Goal: Task Accomplishment & Management: Complete application form

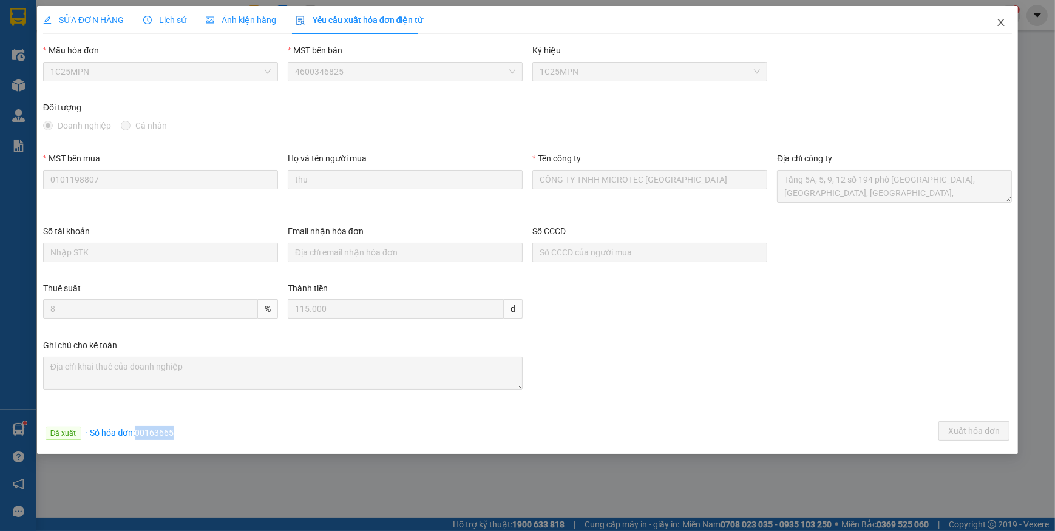
click at [1004, 26] on icon "close" at bounding box center [1001, 22] width 7 height 7
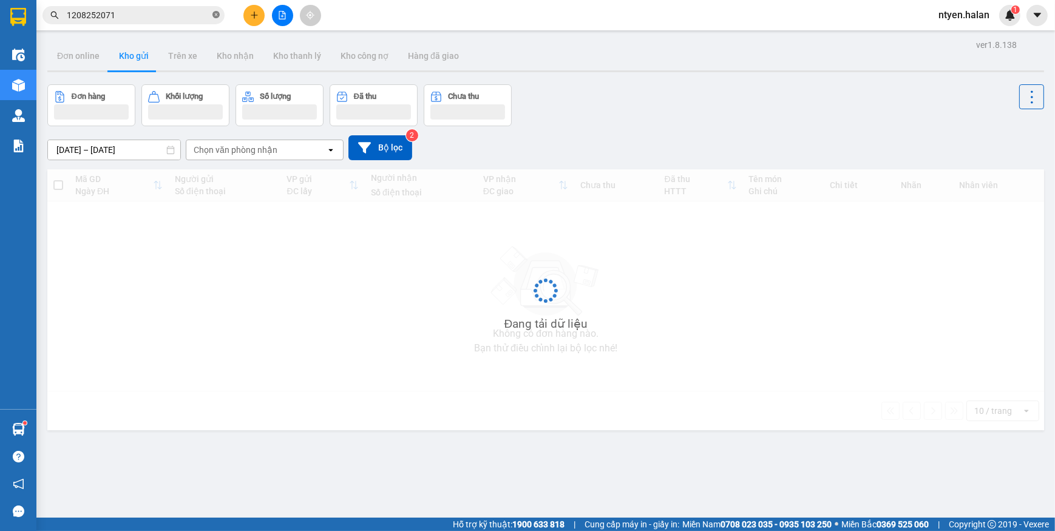
click at [214, 13] on icon "close-circle" at bounding box center [215, 14] width 7 height 7
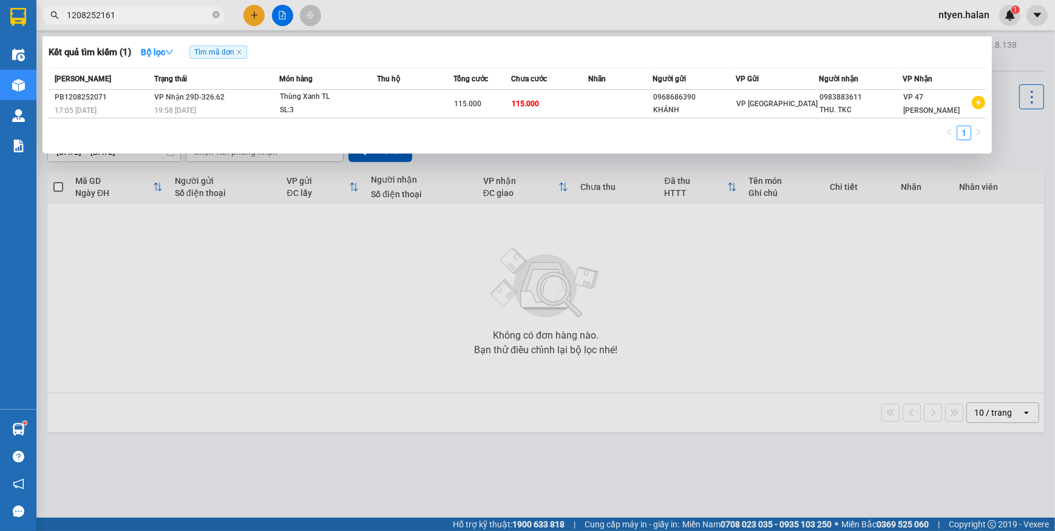
type input "1208252161"
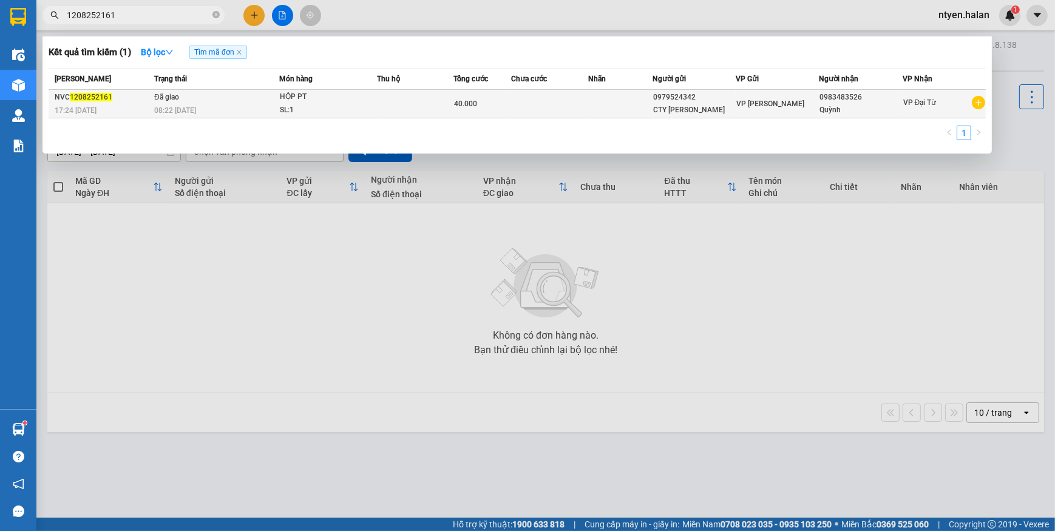
click at [166, 106] on span "08:22 [DATE]" at bounding box center [175, 110] width 42 height 8
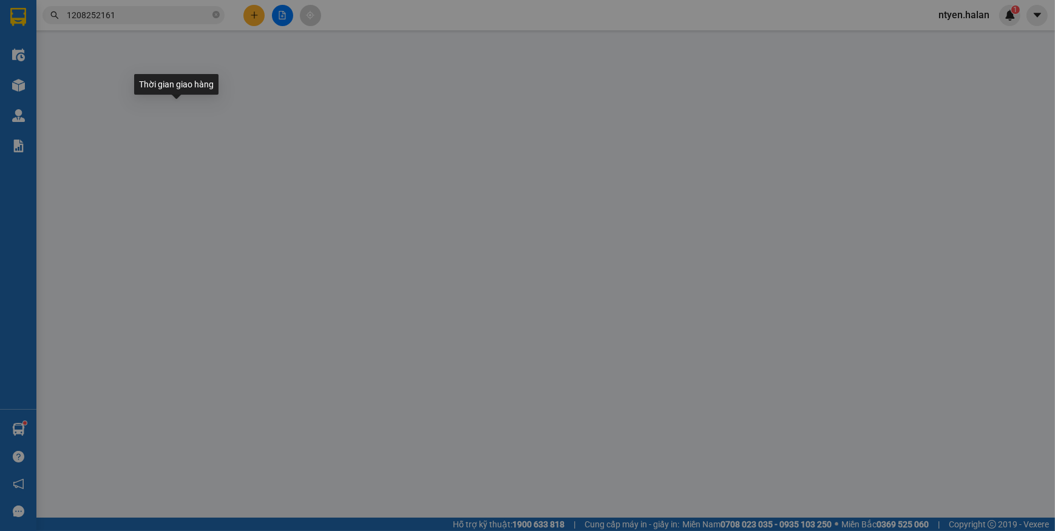
type input "0979524342"
type input "CTY [PERSON_NAME]"
type input "0983483526"
type input "Quỳnh"
type input "40.000"
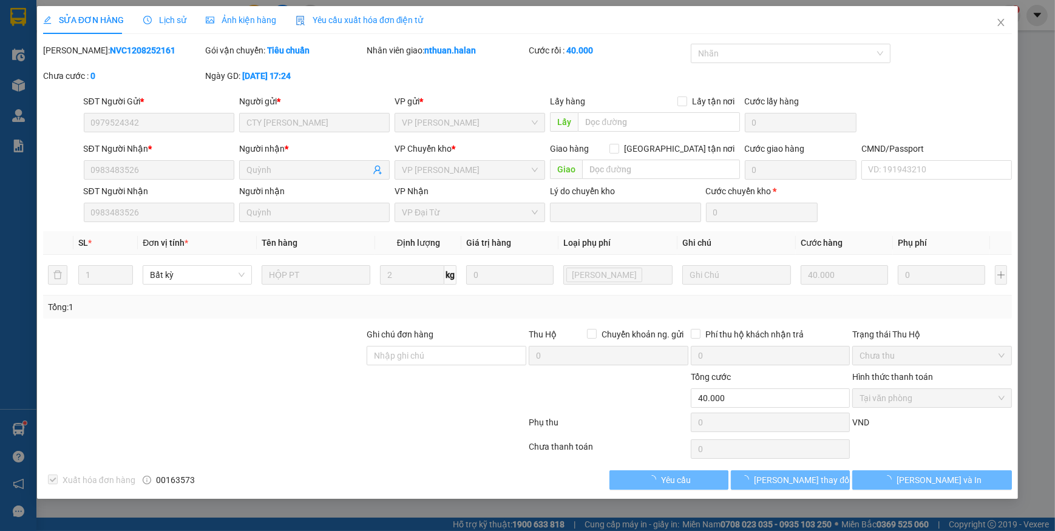
click at [339, 21] on span "Yêu cầu xuất hóa đơn điện tử" at bounding box center [360, 20] width 128 height 10
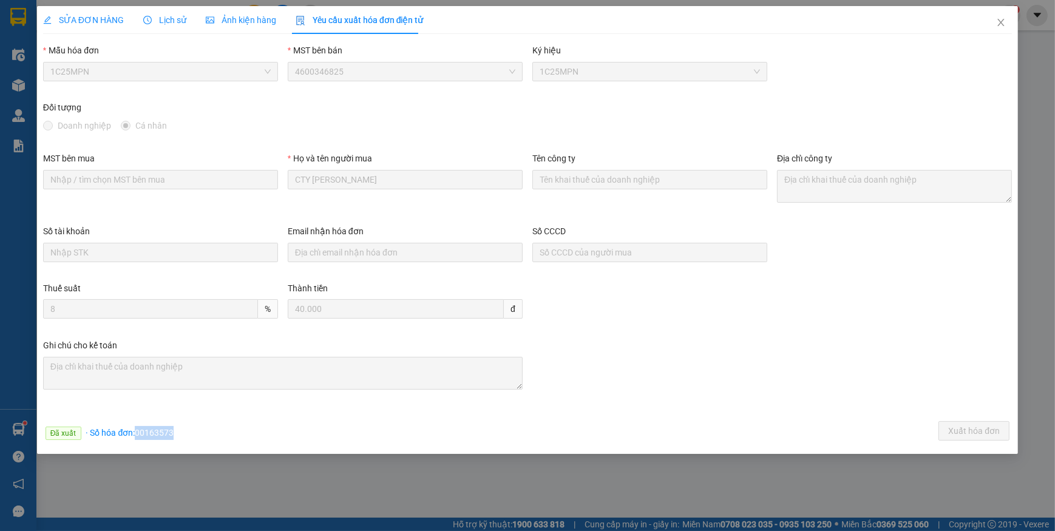
drag, startPoint x: 138, startPoint y: 432, endPoint x: 198, endPoint y: 433, distance: 60.1
click at [198, 433] on div "Đã xuất · Số hóa đơn: 00163573 Xuất hóa đơn" at bounding box center [528, 433] width 974 height 24
copy span "00163573"
click at [998, 27] on icon "close" at bounding box center [1001, 23] width 10 height 10
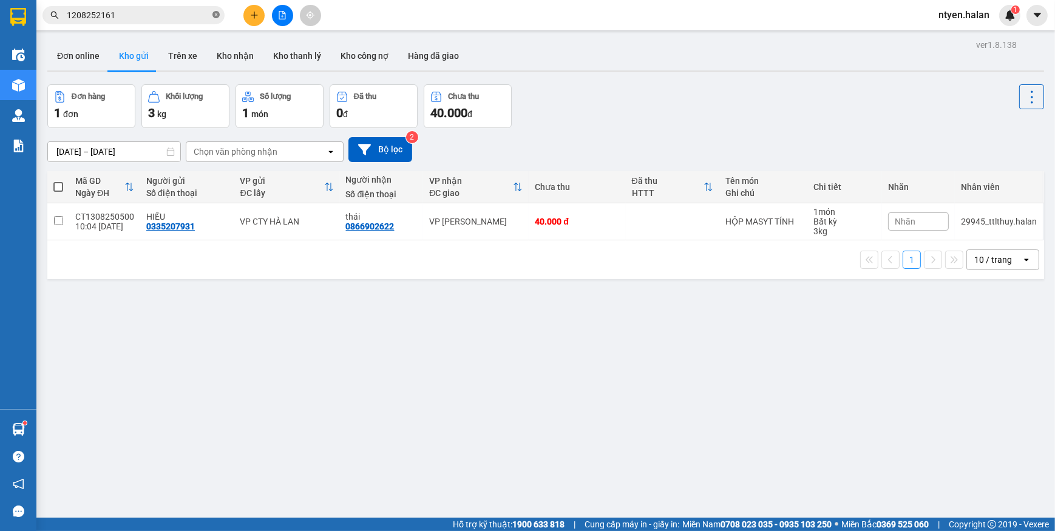
click at [219, 13] on icon "close-circle" at bounding box center [215, 14] width 7 height 7
click at [194, 14] on input "text" at bounding box center [138, 14] width 143 height 13
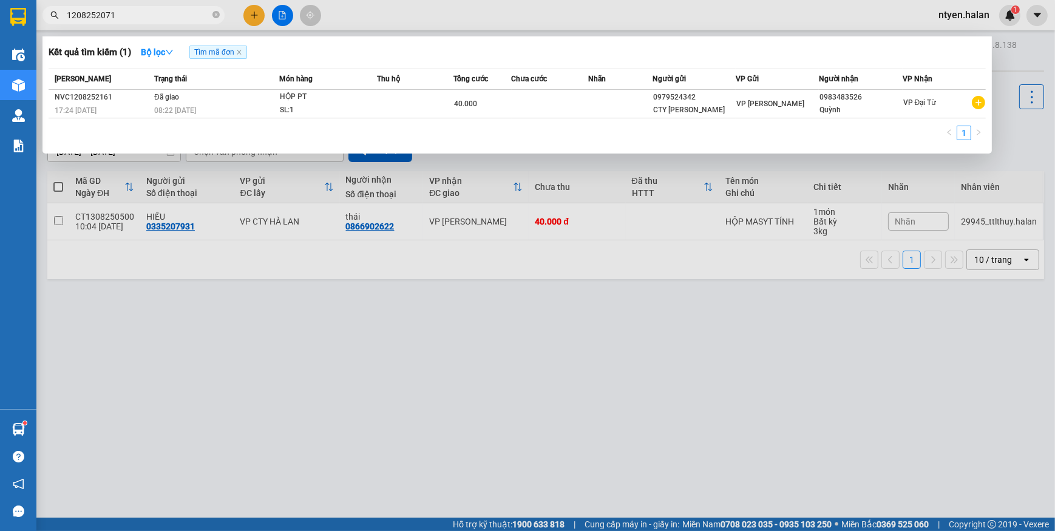
type input "1208252071"
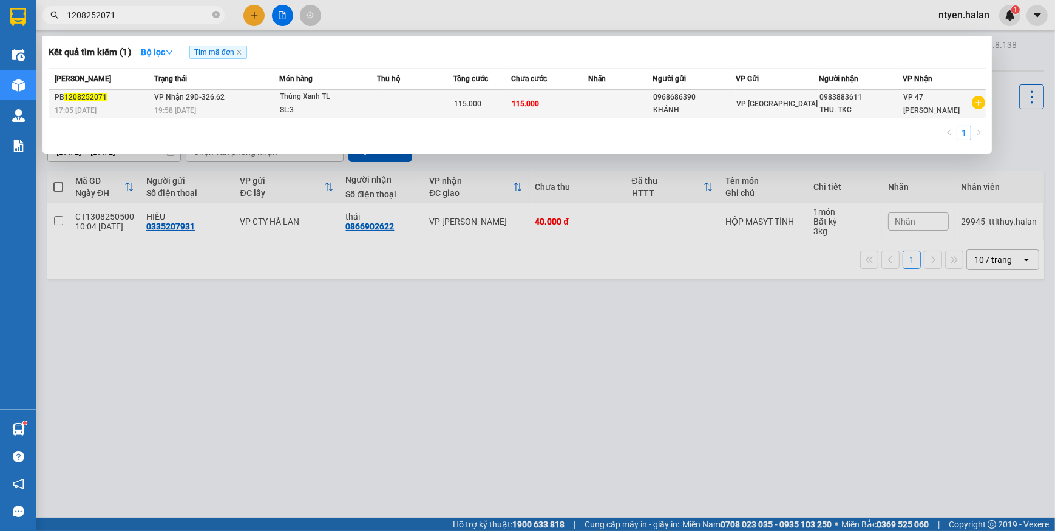
click at [261, 102] on td "VP Nhận 29D-326.62 19:58 [DATE]" at bounding box center [215, 104] width 128 height 29
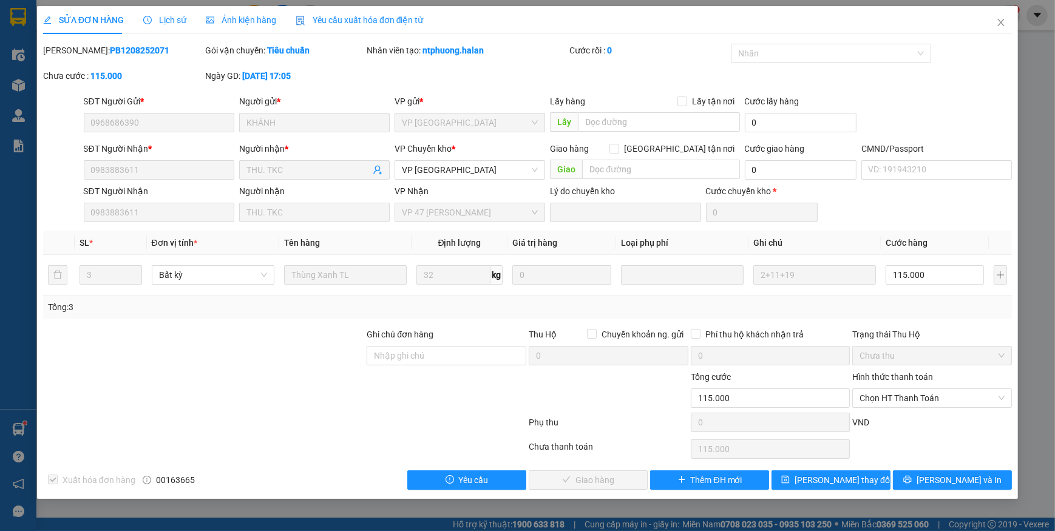
click at [370, 19] on span "Yêu cầu xuất hóa đơn điện tử" at bounding box center [360, 20] width 128 height 10
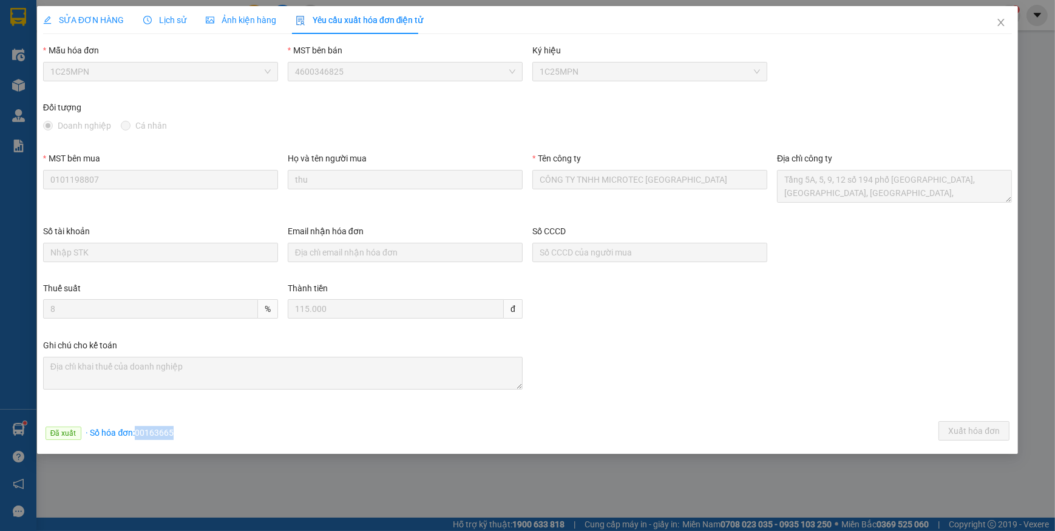
drag, startPoint x: 134, startPoint y: 429, endPoint x: 194, endPoint y: 432, distance: 60.8
click at [194, 432] on div "Đã xuất · Số hóa đơn: 00163665 Xuất hóa đơn" at bounding box center [528, 433] width 974 height 24
copy span "00163665"
click at [999, 22] on icon "close" at bounding box center [1001, 23] width 10 height 10
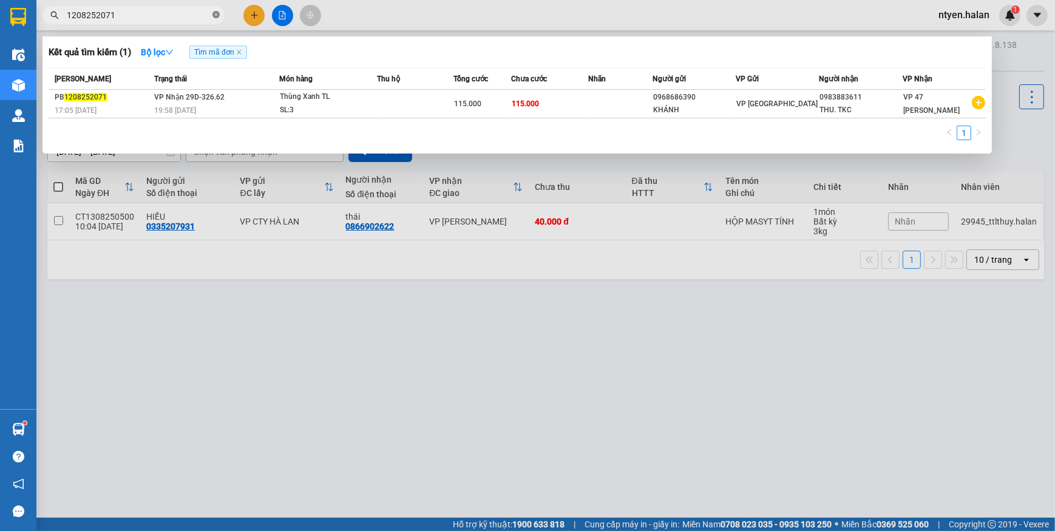
drag, startPoint x: 217, startPoint y: 12, endPoint x: 197, endPoint y: 15, distance: 20.8
click at [217, 13] on icon "close-circle" at bounding box center [215, 14] width 7 height 7
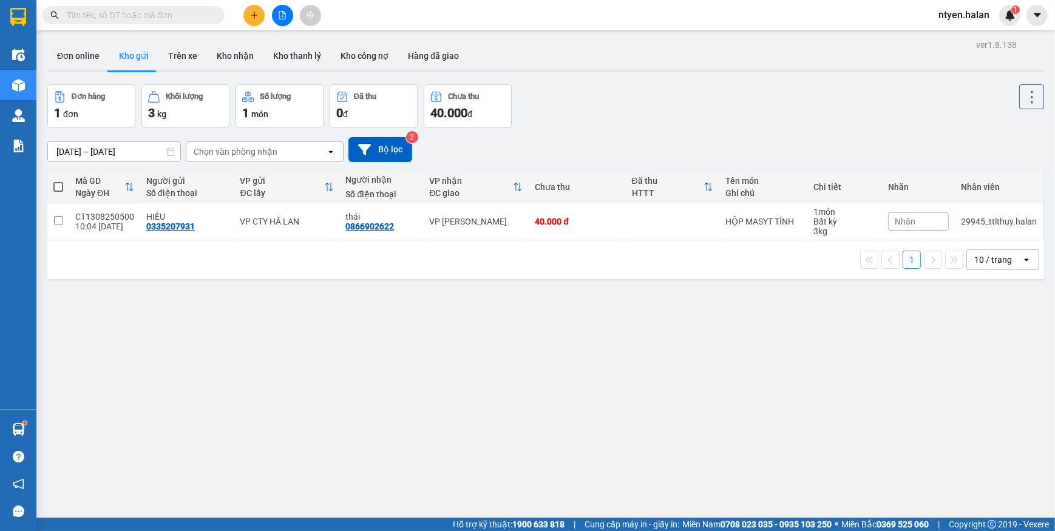
click at [197, 15] on input "text" at bounding box center [138, 14] width 143 height 13
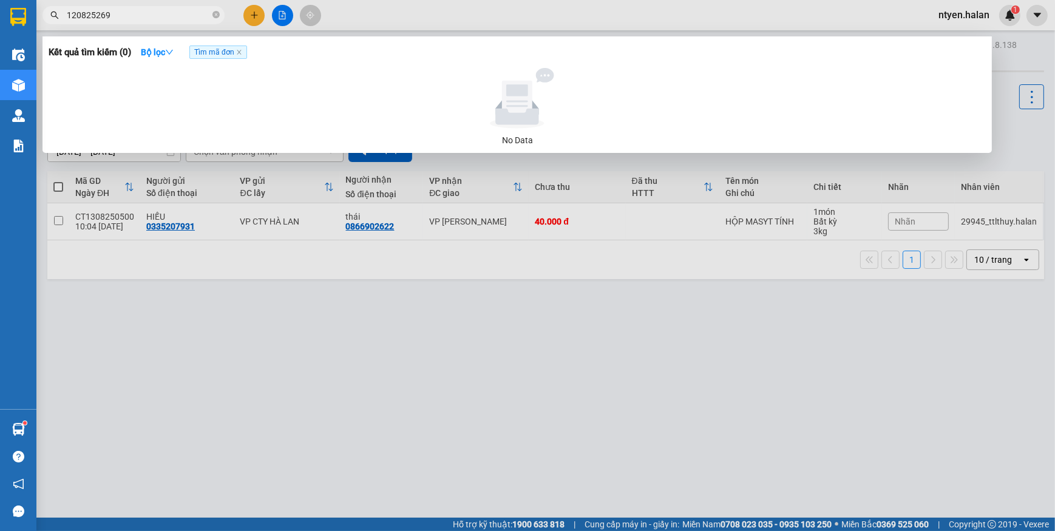
click at [97, 14] on input "120825269" at bounding box center [138, 14] width 143 height 13
type input "1208252269"
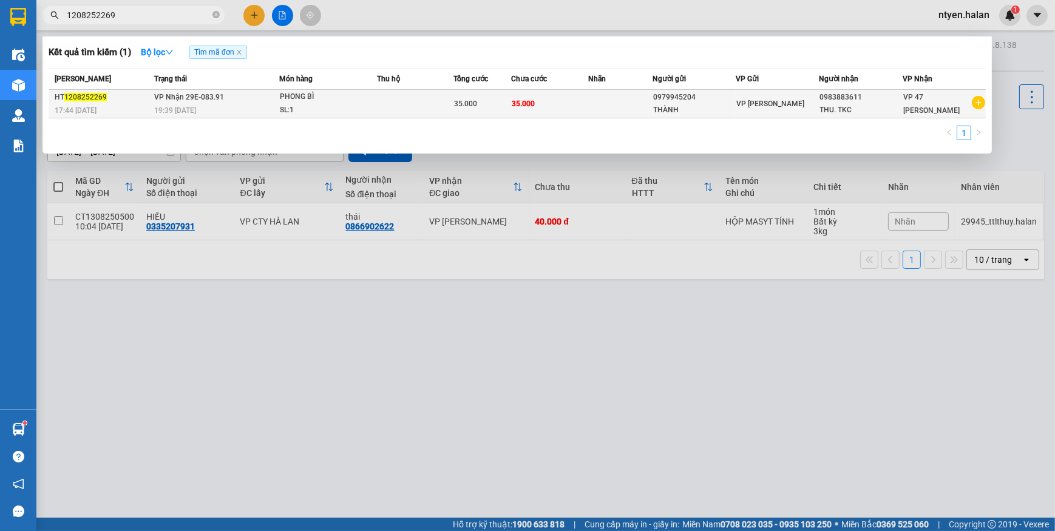
click at [259, 101] on td "VP Nhận 29E-083.91 19:39 [DATE]" at bounding box center [215, 104] width 128 height 29
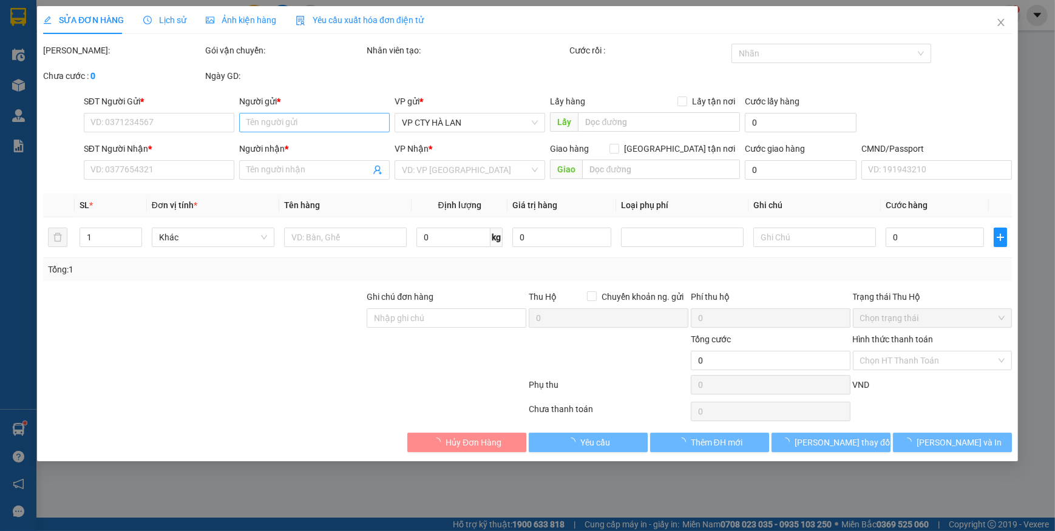
type input "0979945204"
type input "THÀNH"
type input "0983883611"
type input "THU. TKC"
type input "35.000"
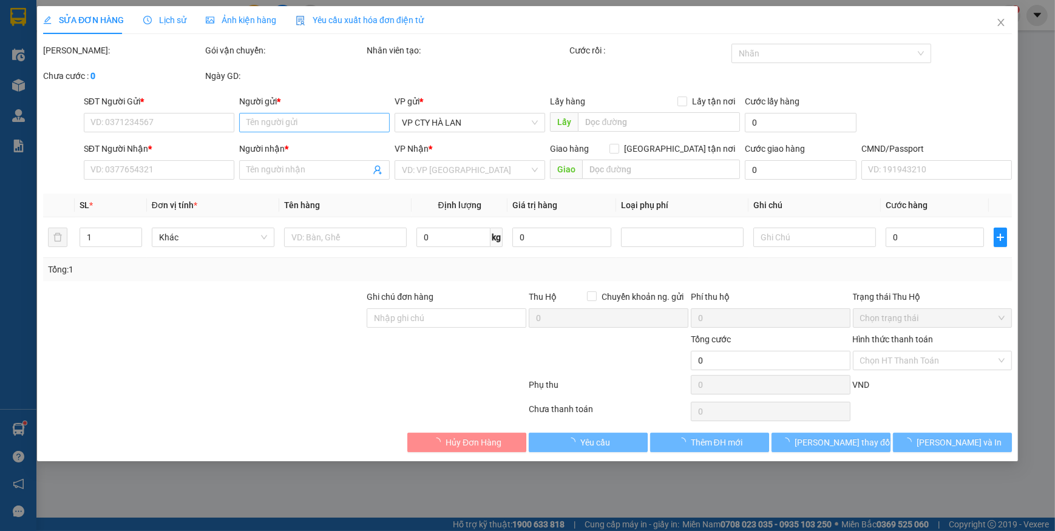
type input "35.000"
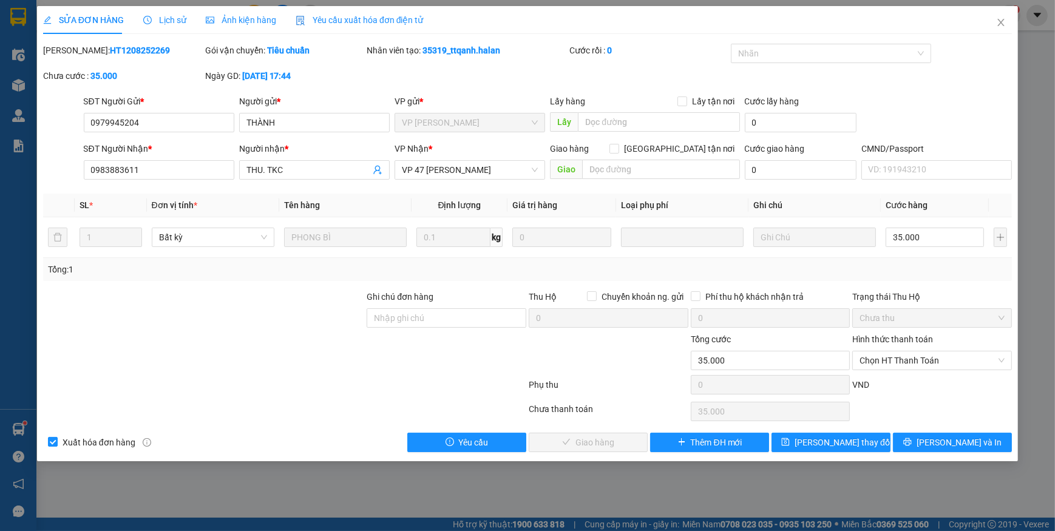
click at [361, 24] on span "Yêu cầu xuất hóa đơn điện tử" at bounding box center [360, 20] width 128 height 10
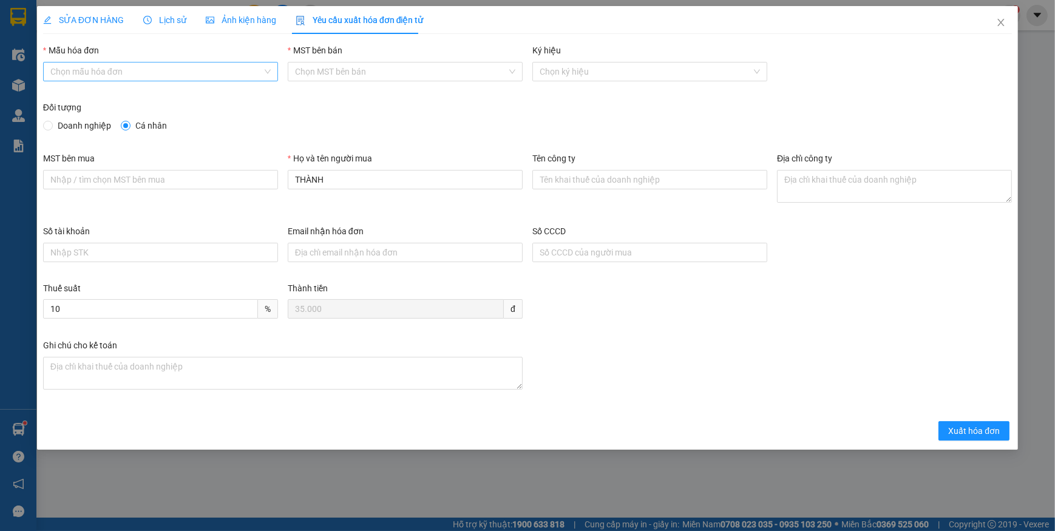
click at [80, 70] on input "Mẫu hóa đơn" at bounding box center [156, 72] width 212 height 18
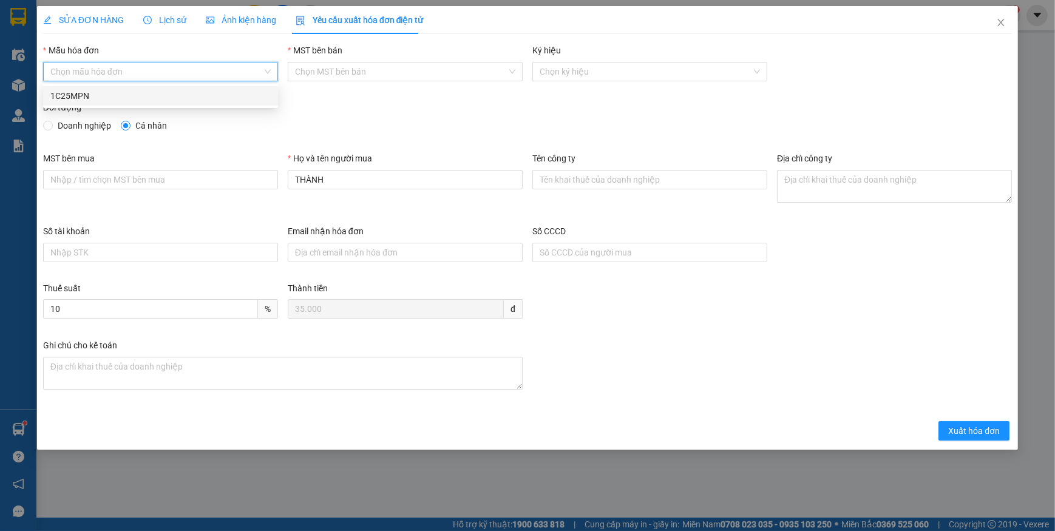
click at [72, 93] on div "1C25MPN" at bounding box center [160, 95] width 220 height 13
type input "8"
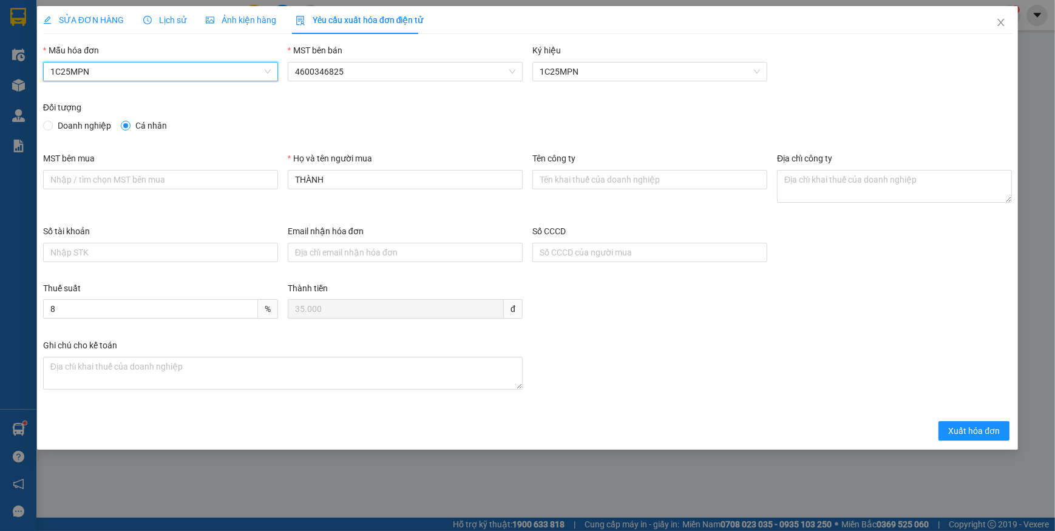
click at [55, 126] on span "Doanh nghiệp" at bounding box center [84, 125] width 63 height 13
click at [52, 126] on input "Doanh nghiệp" at bounding box center [47, 125] width 8 height 8
radio input "true"
radio input "false"
click at [1002, 22] on icon "close" at bounding box center [1001, 22] width 7 height 7
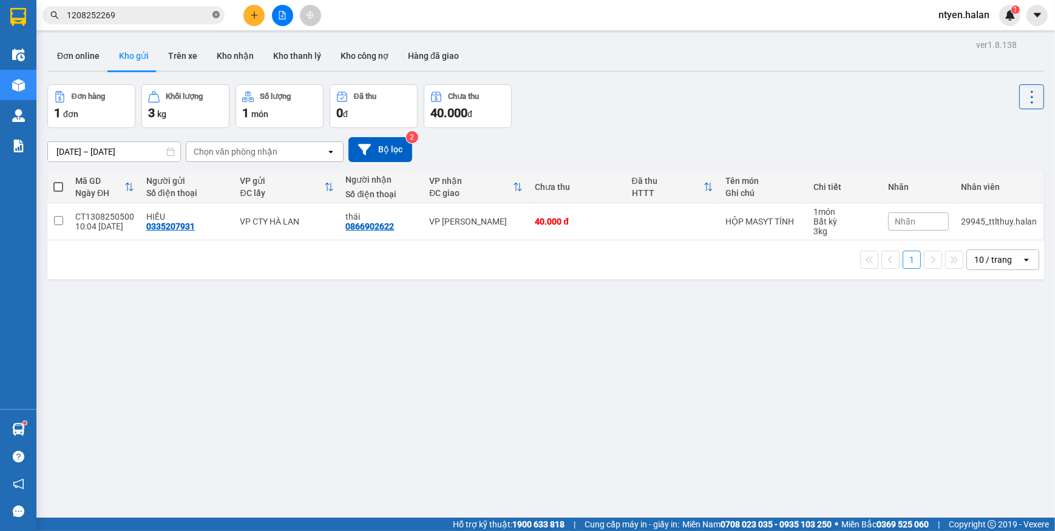
click at [216, 12] on icon "close-circle" at bounding box center [215, 14] width 7 height 7
click at [192, 13] on input "text" at bounding box center [138, 14] width 143 height 13
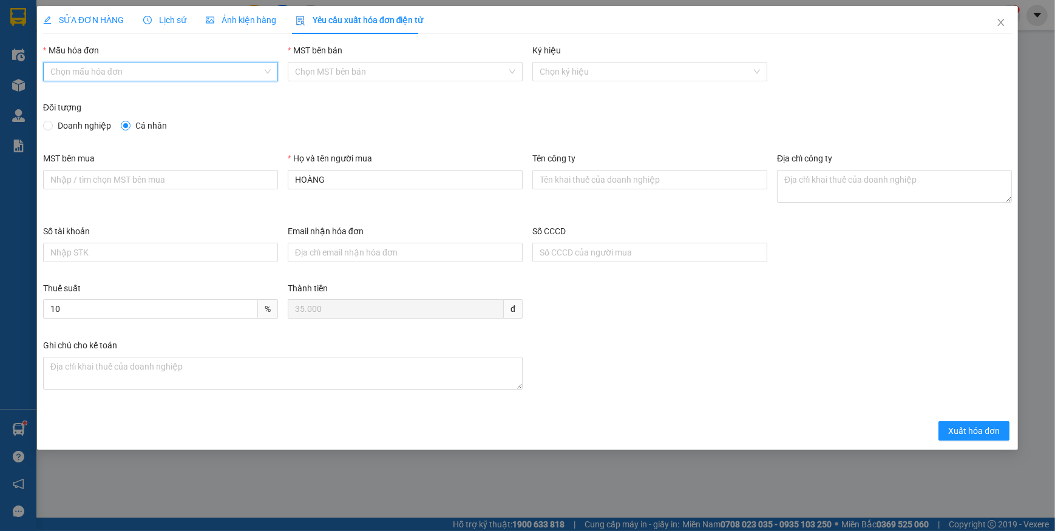
click at [115, 67] on input "Mẫu hóa đơn" at bounding box center [156, 72] width 212 height 18
drag, startPoint x: 89, startPoint y: 95, endPoint x: 62, endPoint y: 112, distance: 31.7
click at [89, 96] on div "1C25MPN" at bounding box center [160, 95] width 220 height 13
type input "8"
click at [49, 126] on input "Doanh nghiệp" at bounding box center [47, 125] width 8 height 8
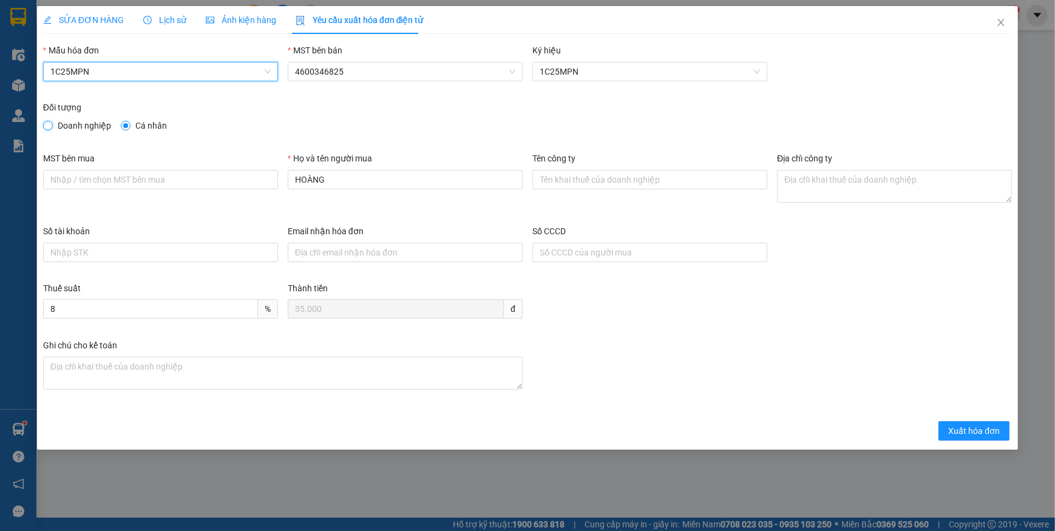
radio input "true"
radio input "false"
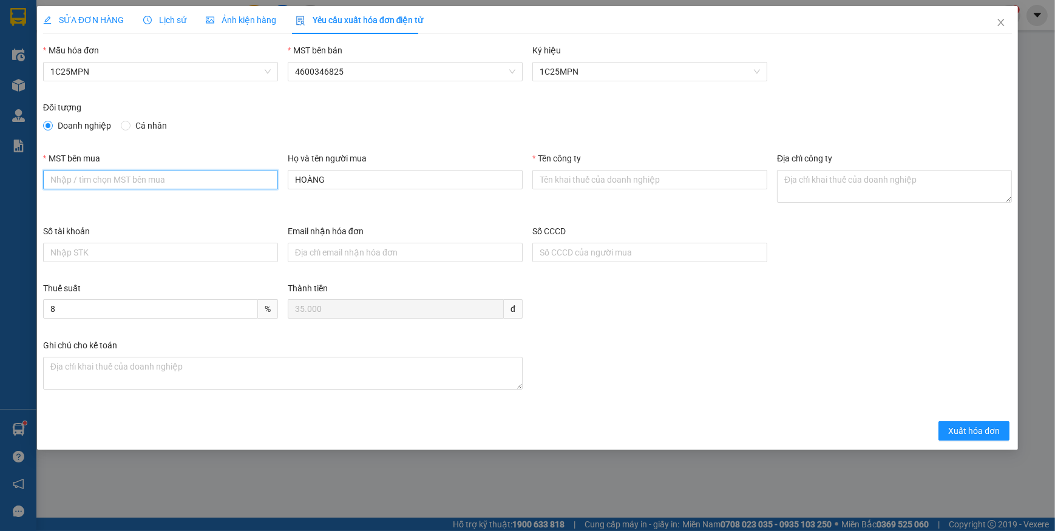
click at [81, 185] on input "MST bên mua" at bounding box center [160, 179] width 235 height 19
paste input "0101198807"
type input "0101198807"
click at [118, 237] on div "Số tài khoản" at bounding box center [160, 234] width 235 height 18
click at [115, 250] on input "Số tài khoản" at bounding box center [160, 252] width 235 height 19
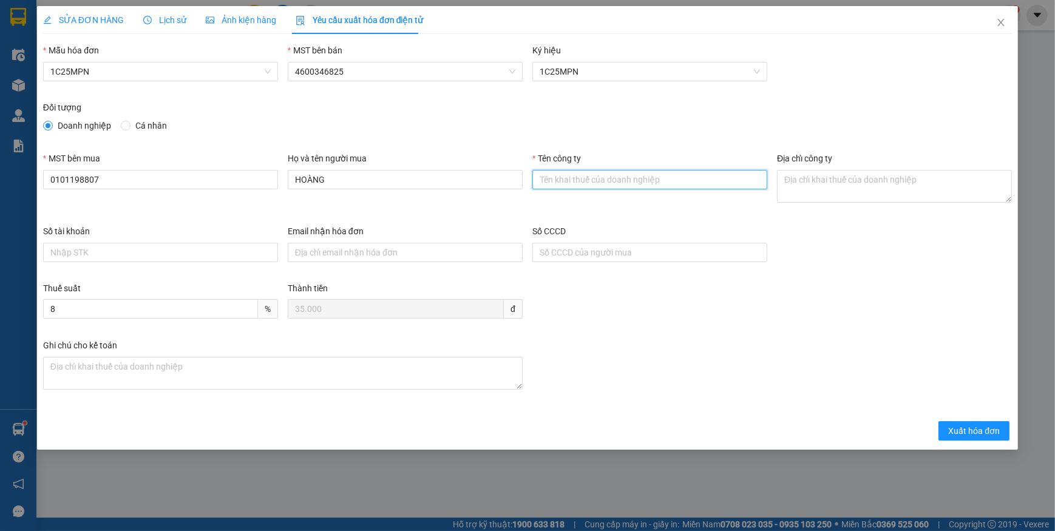
click at [607, 188] on input "Tên công ty" at bounding box center [649, 179] width 235 height 19
paste input "CÔNG TY TNHH MICROTEC [GEOGRAPHIC_DATA]"
type input "CÔNG TY TNHH MICROTEC [GEOGRAPHIC_DATA]"
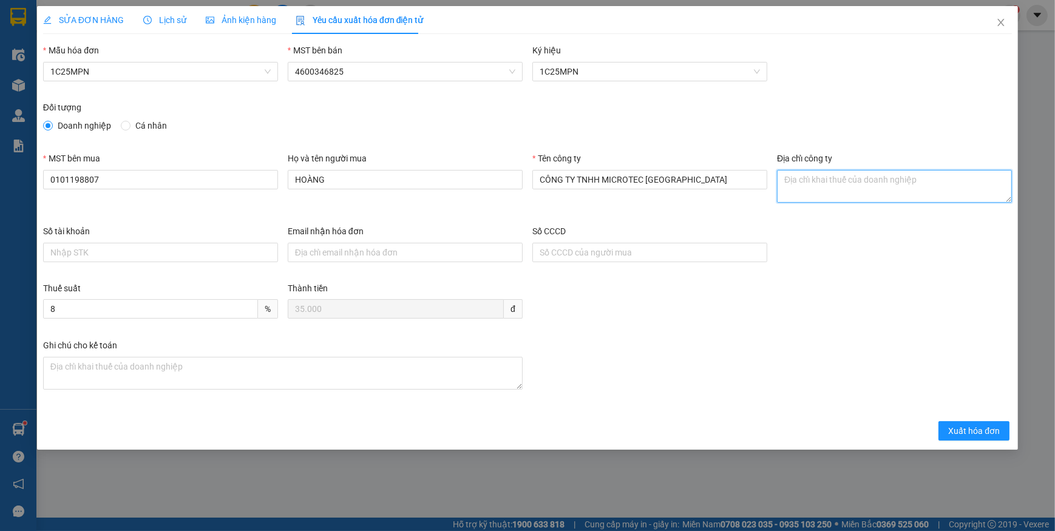
click at [821, 188] on textarea "Địa chỉ công ty" at bounding box center [894, 186] width 235 height 33
paste textarea "Tầng 5A, 5, 9, 12 số 194 phố [GEOGRAPHIC_DATA], [GEOGRAPHIC_DATA], [GEOGRAPHIC_…"
type textarea "Tầng 5A, 5, 9, 12 số 194 phố [GEOGRAPHIC_DATA], [GEOGRAPHIC_DATA], [GEOGRAPHIC_…"
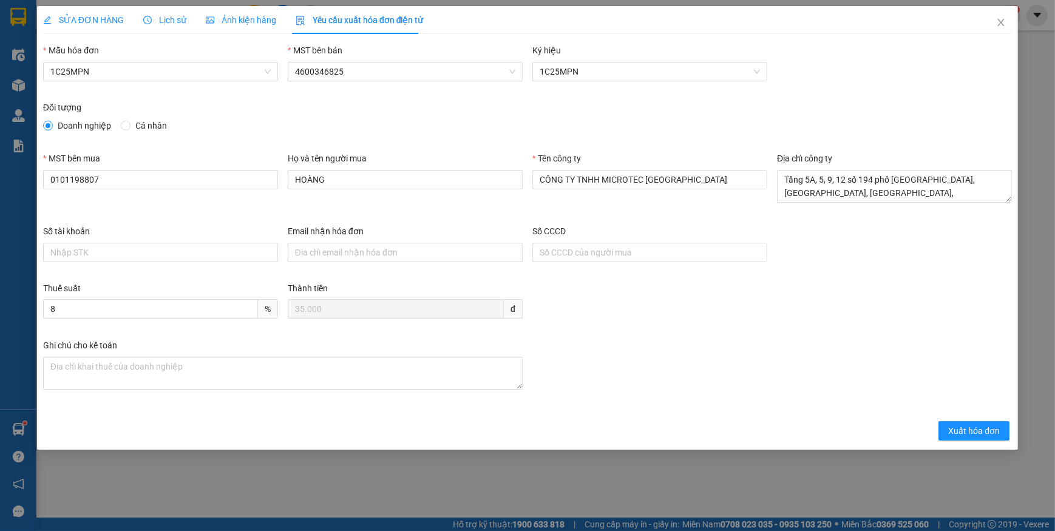
drag, startPoint x: 70, startPoint y: 10, endPoint x: 211, endPoint y: 40, distance: 144.0
click at [71, 12] on div "SỬA ĐƠN HÀNG" at bounding box center [83, 20] width 81 height 28
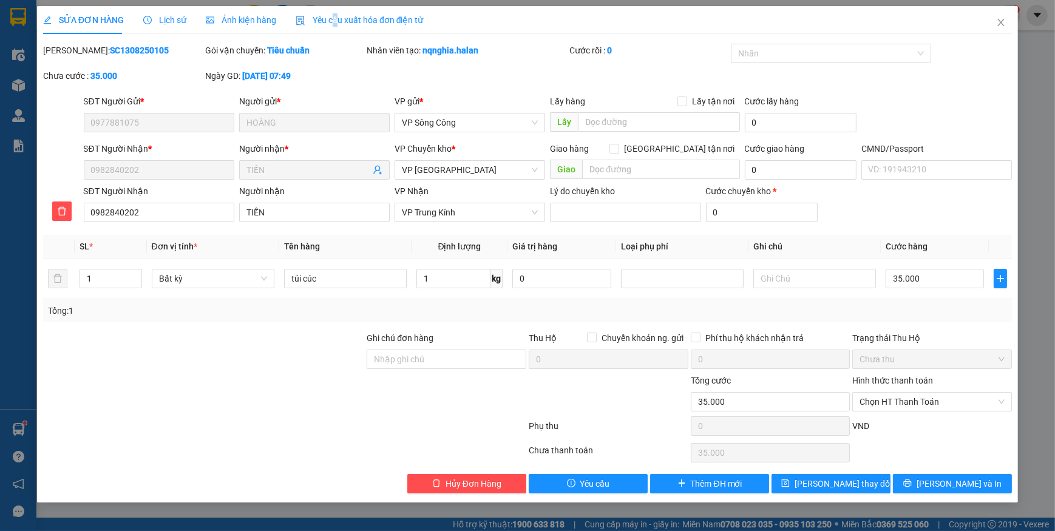
click at [330, 17] on span "Yêu cầu xuất hóa đơn điện tử" at bounding box center [360, 20] width 128 height 10
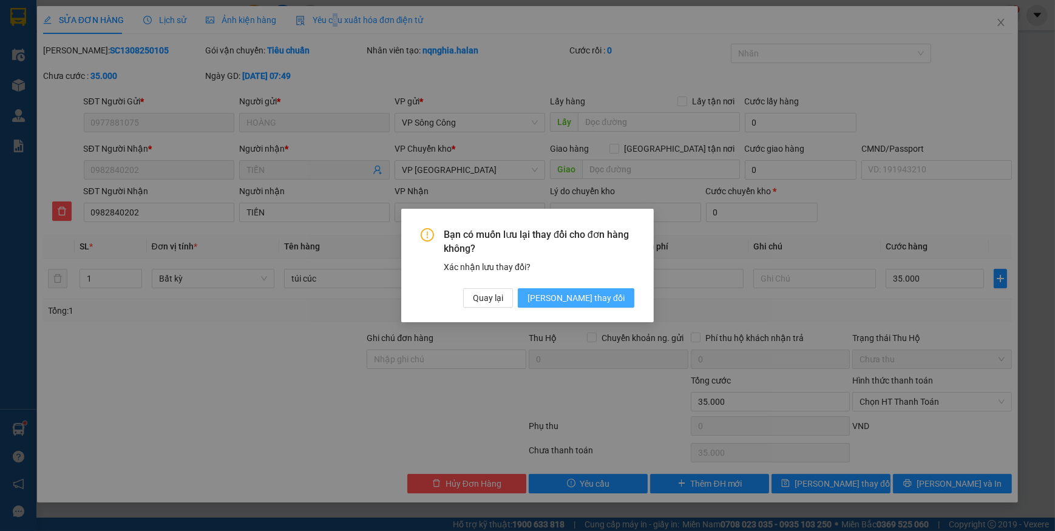
click at [594, 297] on span "[PERSON_NAME] thay đổi" at bounding box center [576, 297] width 97 height 13
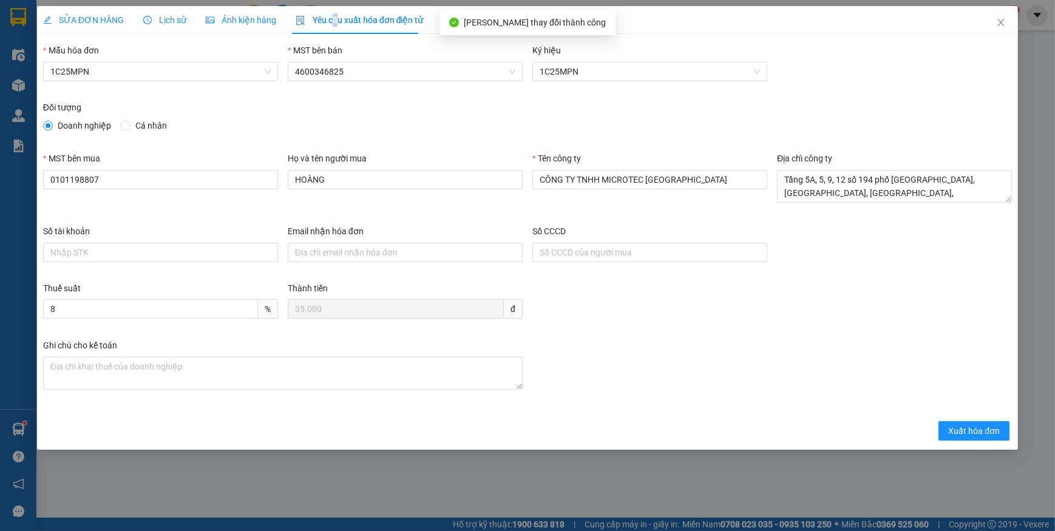
type input "0101338571"
type input "CÔNG TY CỔ PHẦN VIMECO"
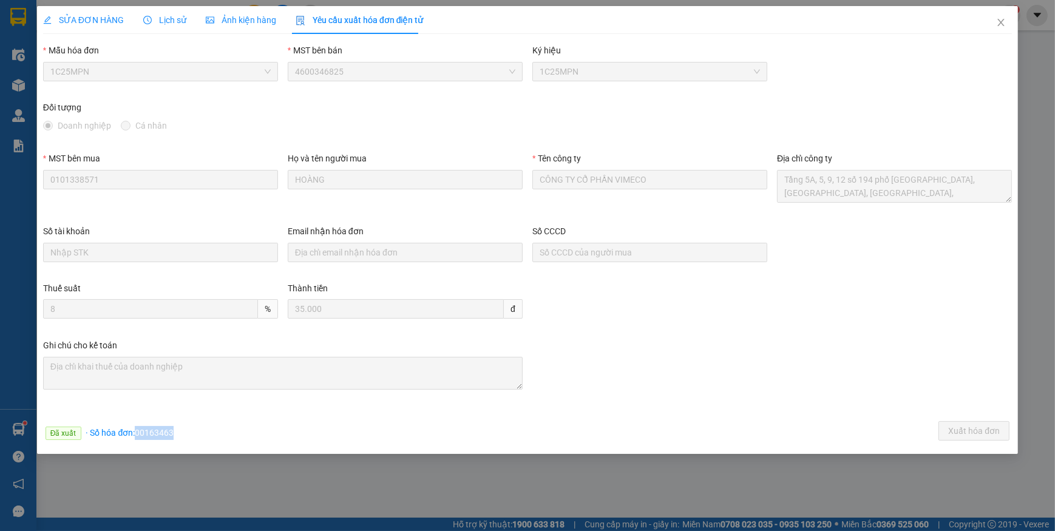
drag, startPoint x: 137, startPoint y: 432, endPoint x: 183, endPoint y: 432, distance: 46.7
click at [183, 432] on div "Đã xuất · Số hóa đơn: 00163463 Xuất hóa đơn" at bounding box center [528, 433] width 974 height 24
copy span "00163463"
